Goal: Task Accomplishment & Management: Complete application form

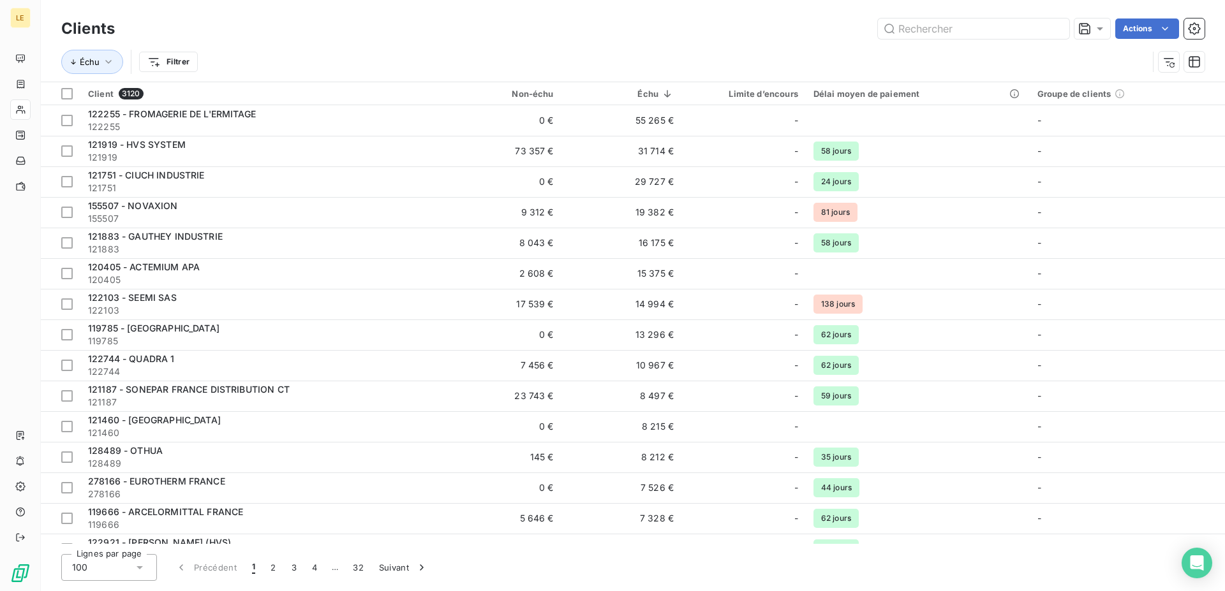
click at [940, 18] on div "Clients Actions" at bounding box center [632, 28] width 1143 height 27
click at [915, 29] on input "text" at bounding box center [973, 29] width 191 height 20
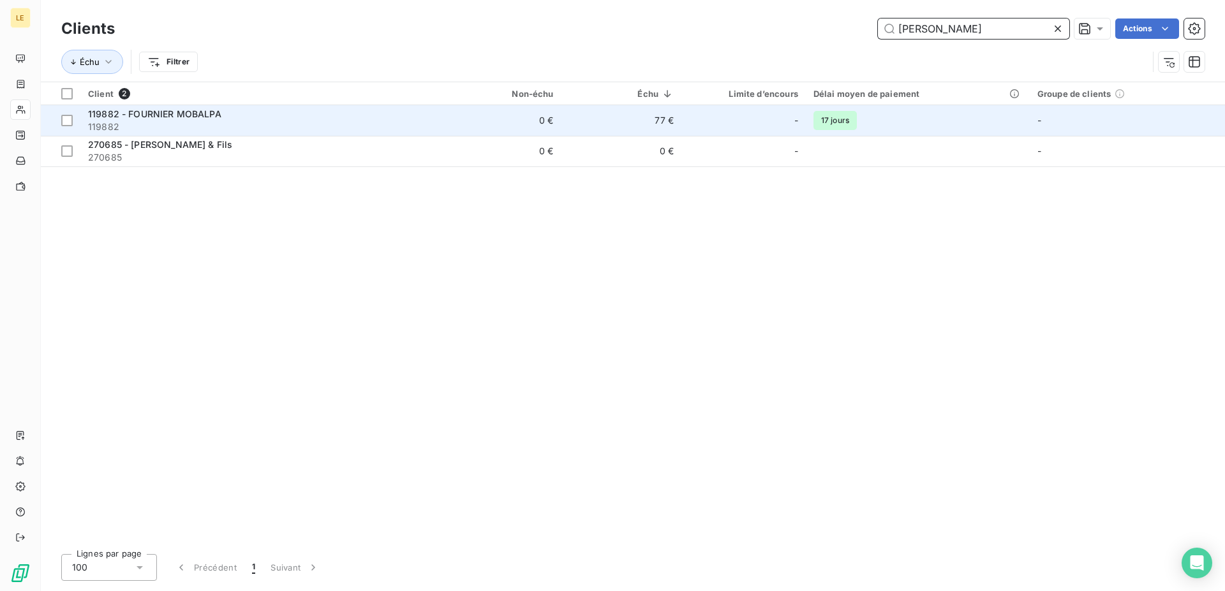
type input "[PERSON_NAME]"
click at [211, 119] on span "119882 - FOURNIER MOBALPA" at bounding box center [154, 113] width 133 height 11
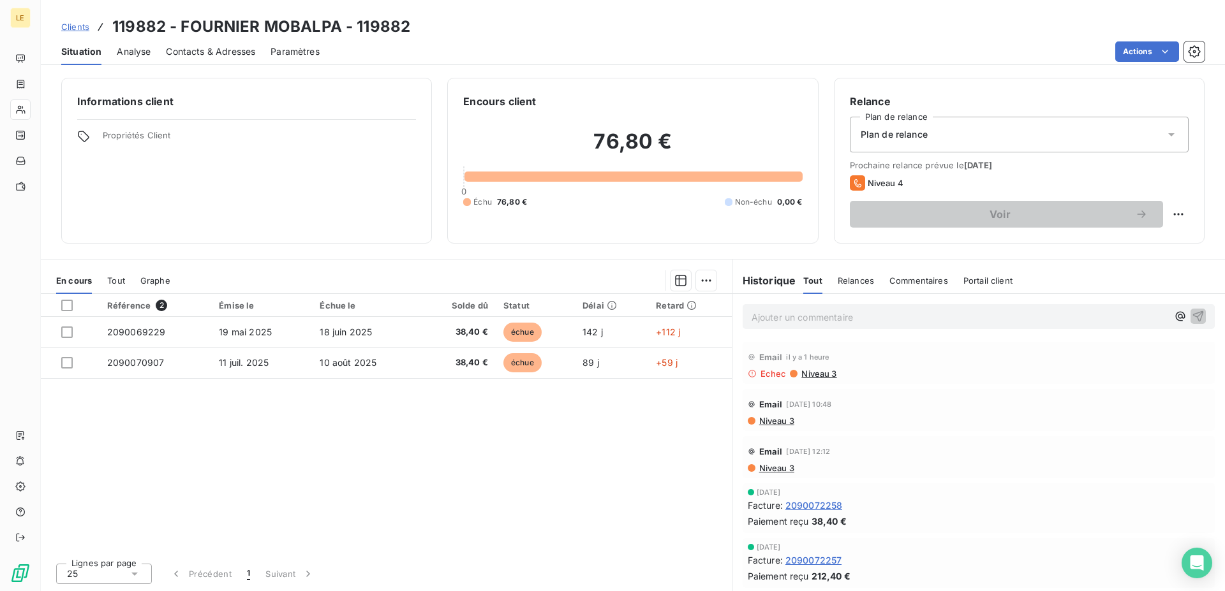
click at [228, 56] on span "Contacts & Adresses" at bounding box center [210, 51] width 89 height 13
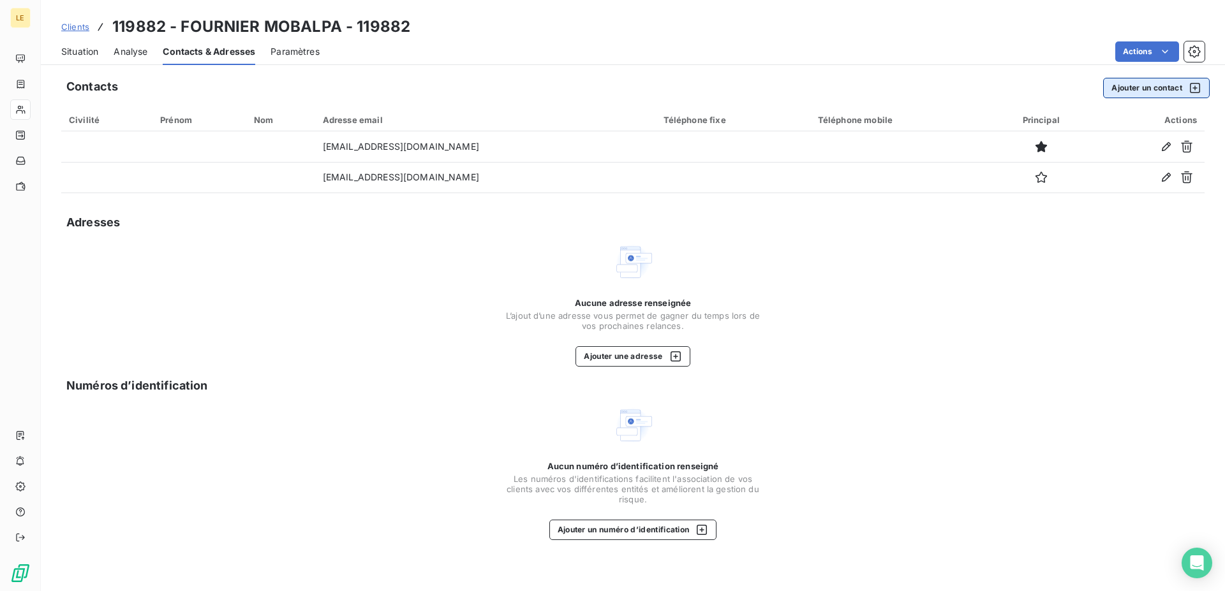
click at [1161, 85] on button "Ajouter un contact" at bounding box center [1156, 88] width 107 height 20
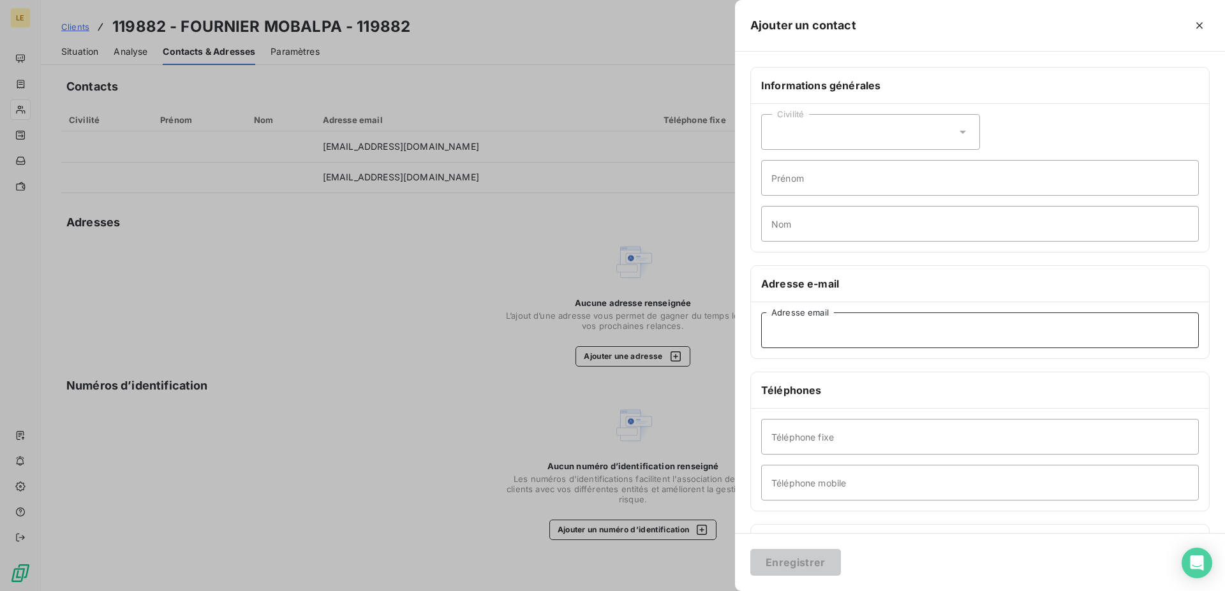
click at [818, 327] on input "Adresse email" at bounding box center [980, 331] width 438 height 36
paste input "[EMAIL_ADDRESS][DOMAIN_NAME]"
type input "[EMAIL_ADDRESS][DOMAIN_NAME]"
click at [776, 568] on button "Enregistrer" at bounding box center [795, 562] width 91 height 27
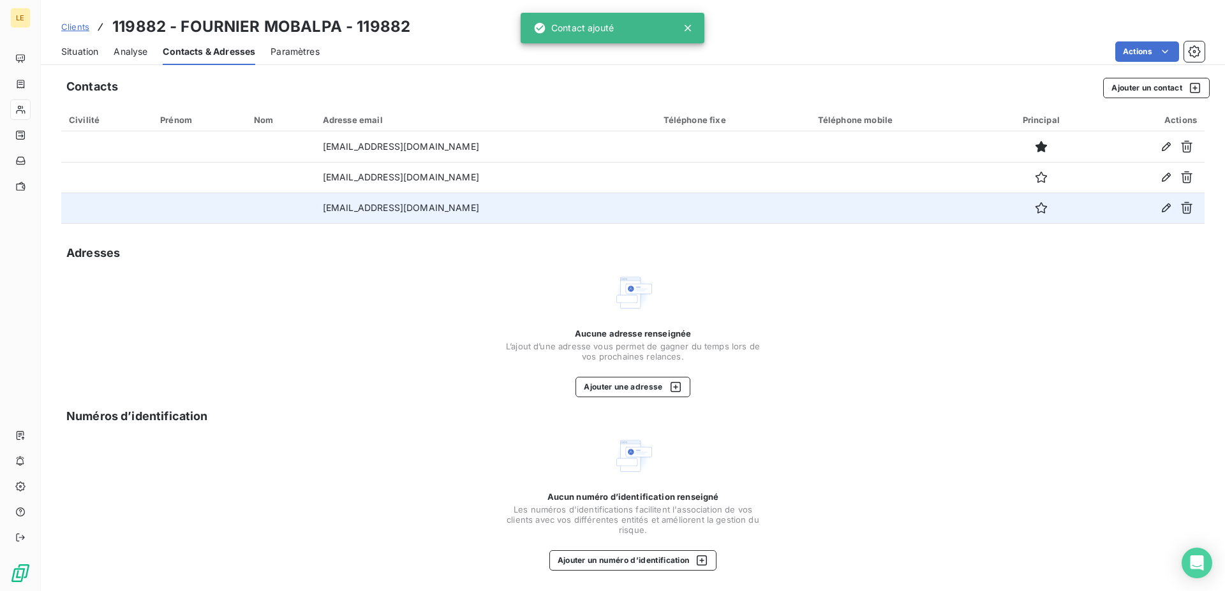
click at [1026, 198] on div at bounding box center [1040, 208] width 89 height 20
click at [1040, 206] on icon "button" at bounding box center [1040, 207] width 11 height 11
click at [1038, 208] on icon "button" at bounding box center [1041, 208] width 13 height 13
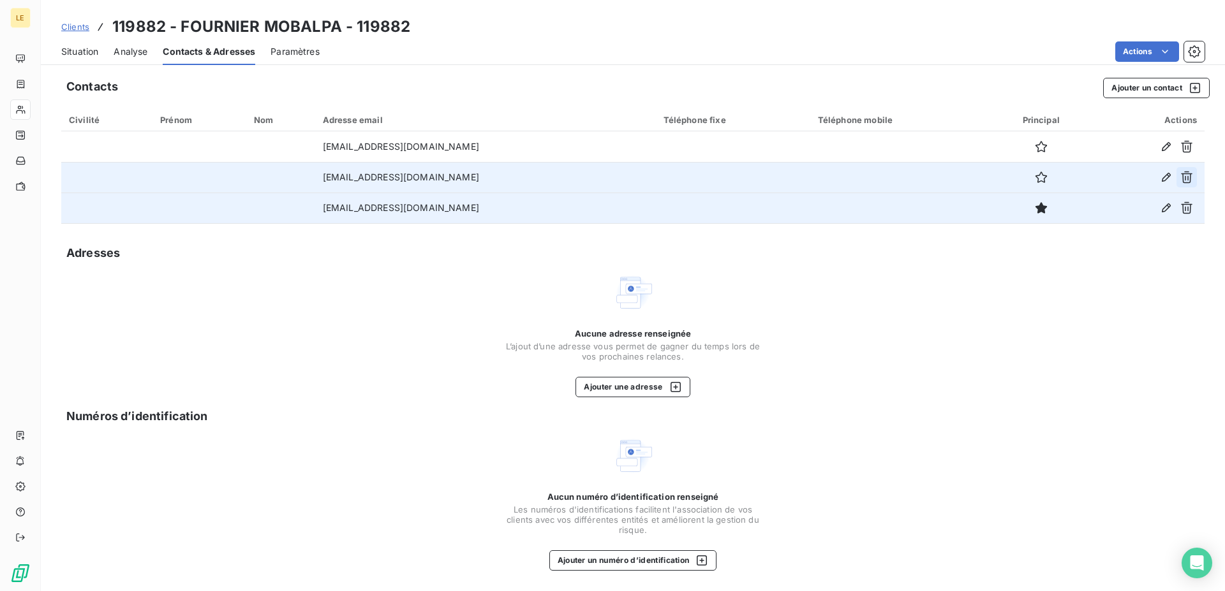
click at [1188, 178] on icon "button" at bounding box center [1186, 178] width 11 height 12
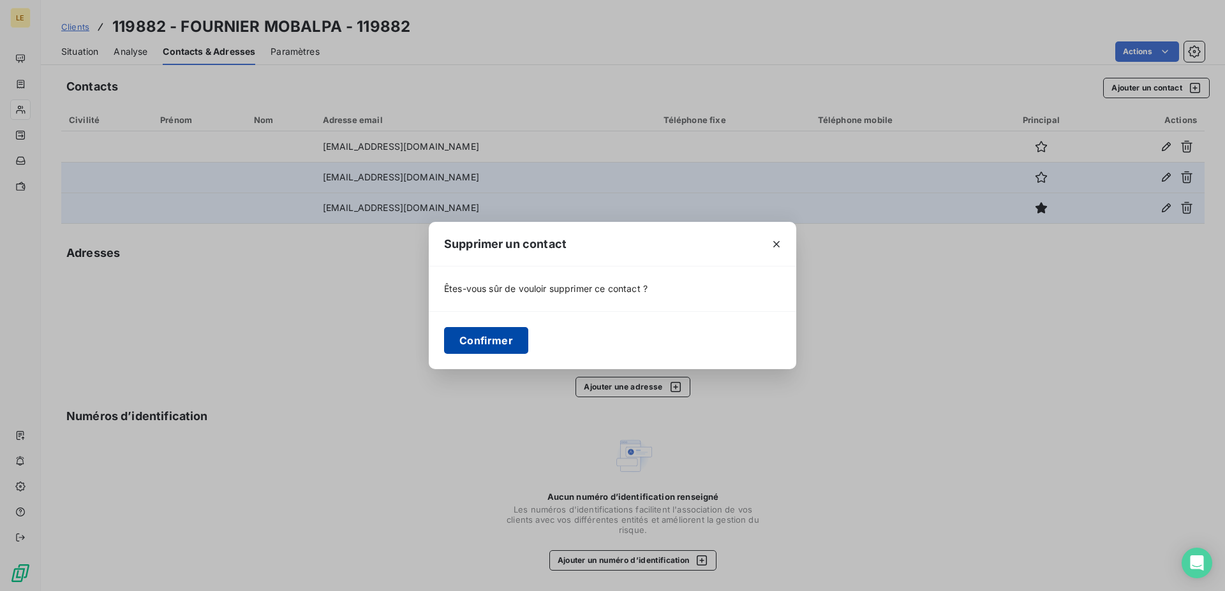
click at [502, 330] on button "Confirmer" at bounding box center [486, 340] width 84 height 27
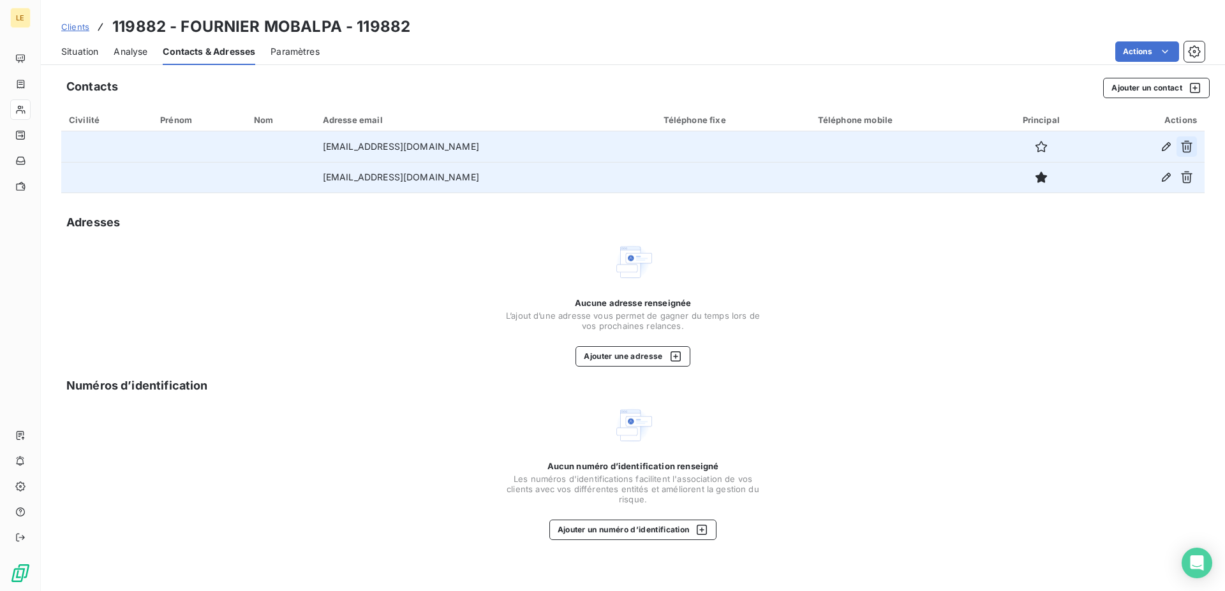
click at [1194, 146] on button "button" at bounding box center [1186, 147] width 20 height 20
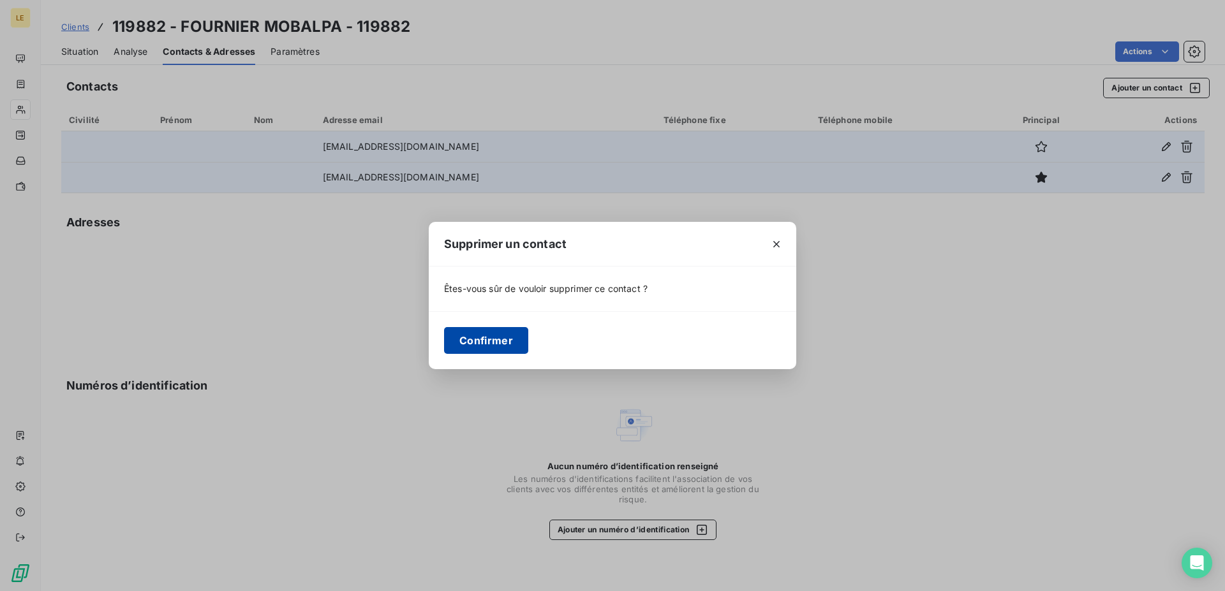
click at [480, 338] on button "Confirmer" at bounding box center [486, 340] width 84 height 27
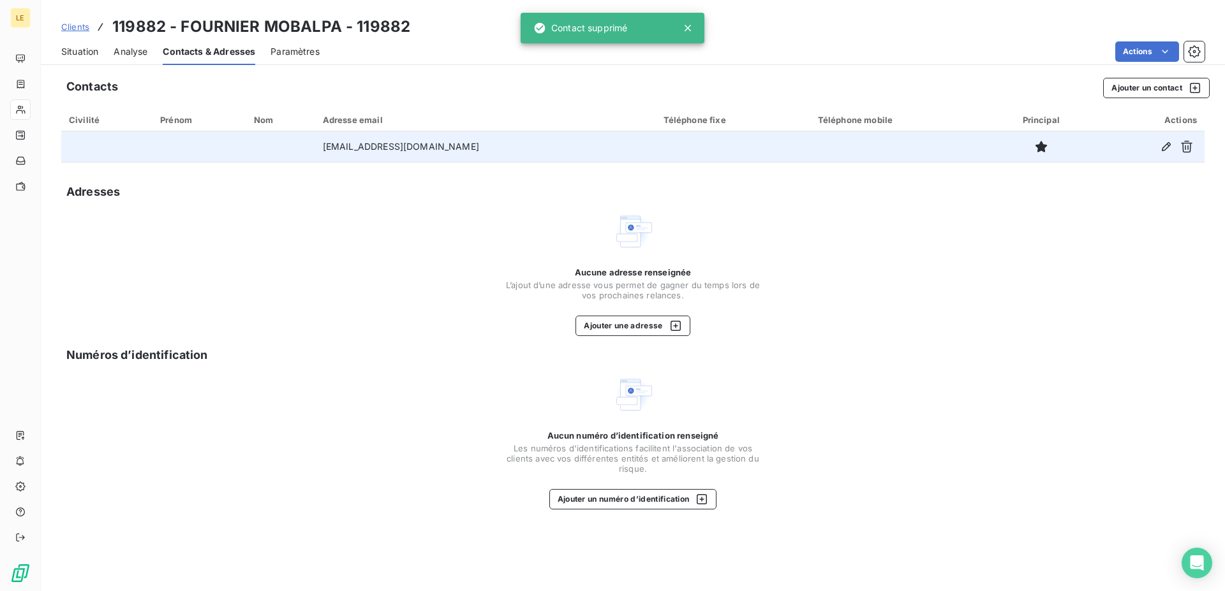
click at [77, 22] on span "Clients" at bounding box center [75, 27] width 28 height 10
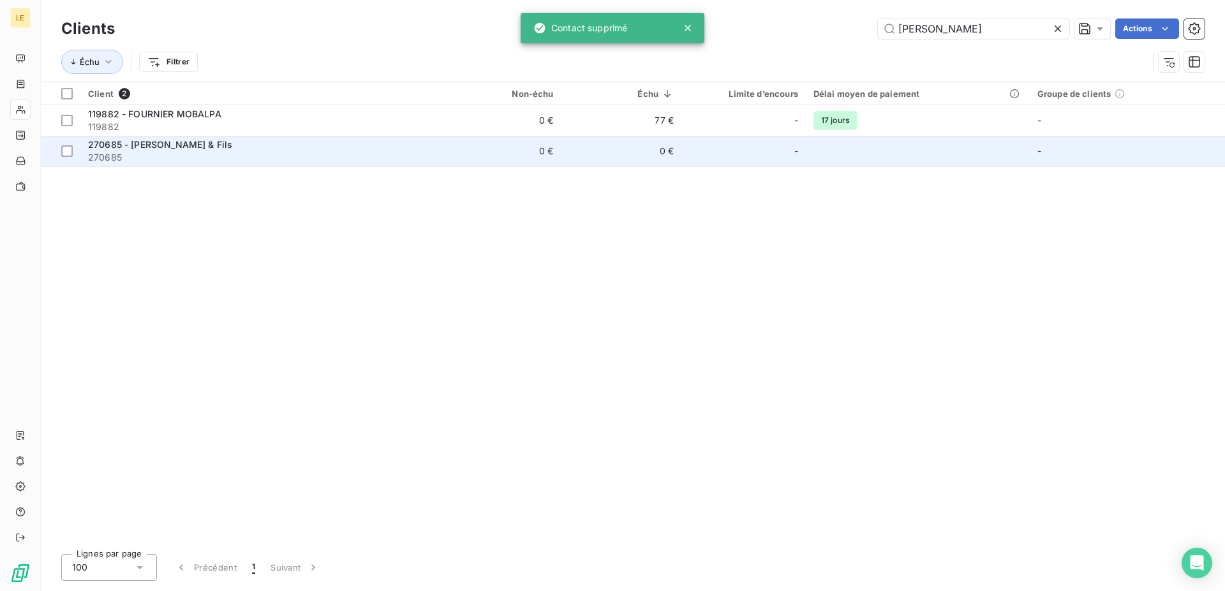
click at [152, 142] on span "270685 - [PERSON_NAME] & Fils" at bounding box center [160, 144] width 144 height 11
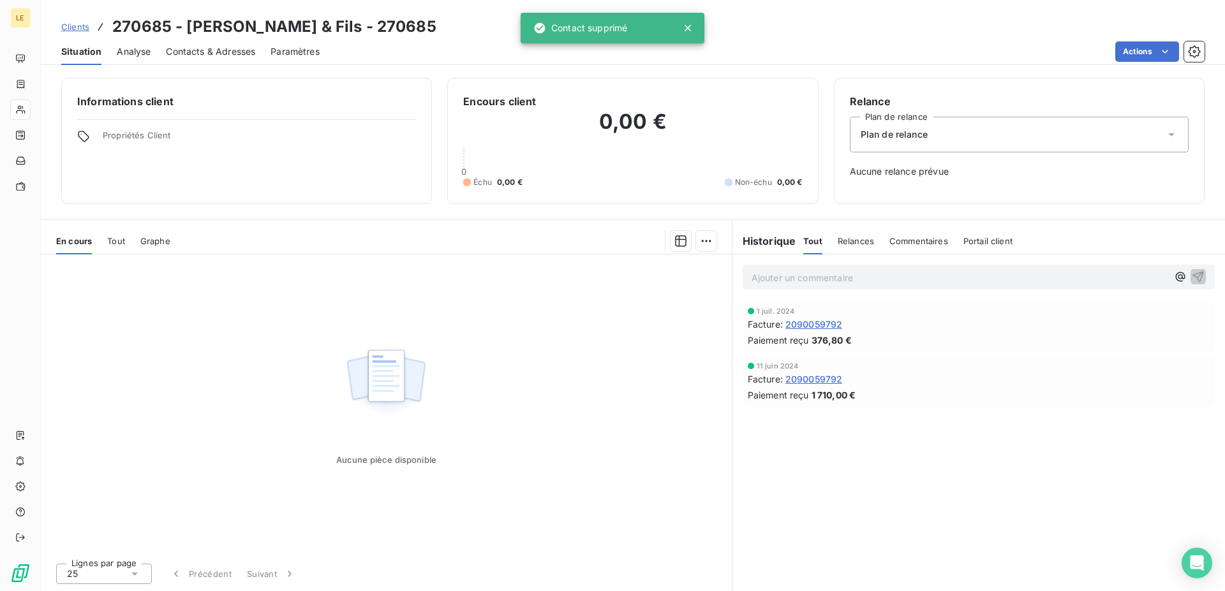
click at [227, 45] on div "Contacts & Adresses" at bounding box center [210, 51] width 89 height 27
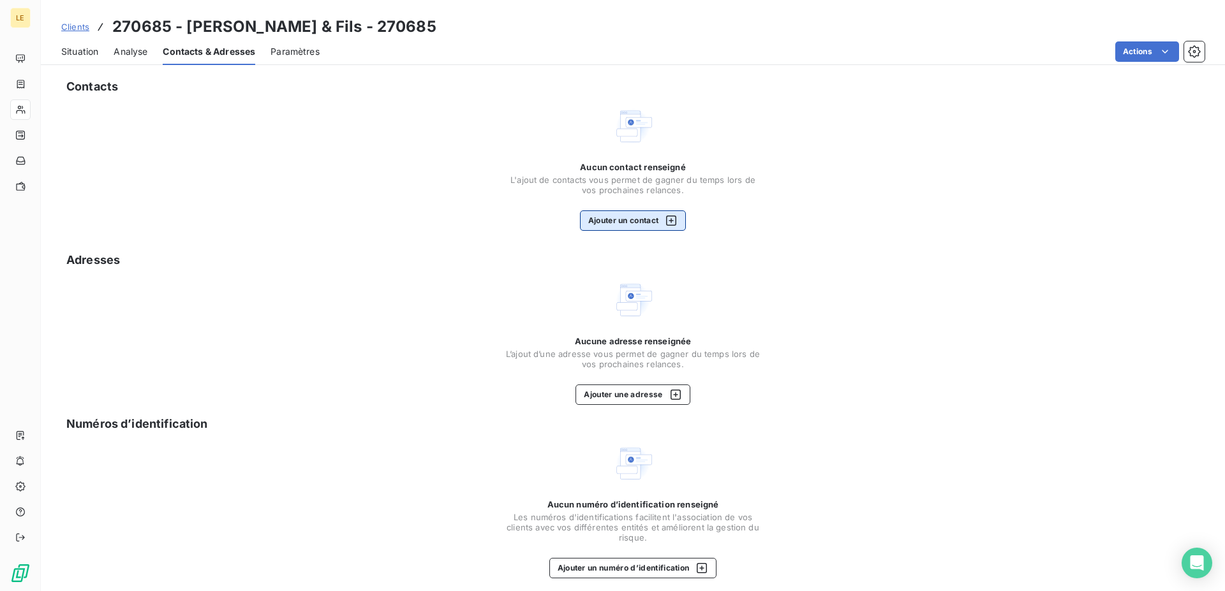
click at [580, 226] on button "Ajouter un contact" at bounding box center [633, 221] width 107 height 20
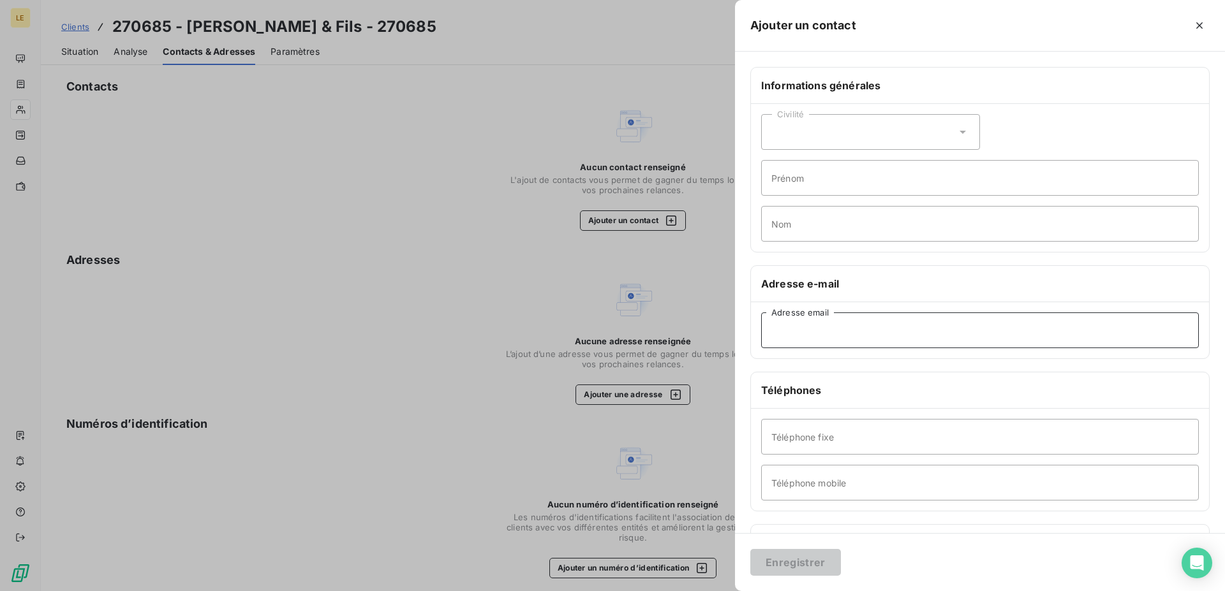
click at [780, 337] on input "Adresse email" at bounding box center [980, 331] width 438 height 36
paste input "[EMAIL_ADDRESS][DOMAIN_NAME]"
type input "[EMAIL_ADDRESS][DOMAIN_NAME]"
drag, startPoint x: 787, startPoint y: 568, endPoint x: 703, endPoint y: 559, distance: 84.0
click at [785, 568] on button "Enregistrer" at bounding box center [795, 562] width 91 height 27
